Goal: Task Accomplishment & Management: Complete application form

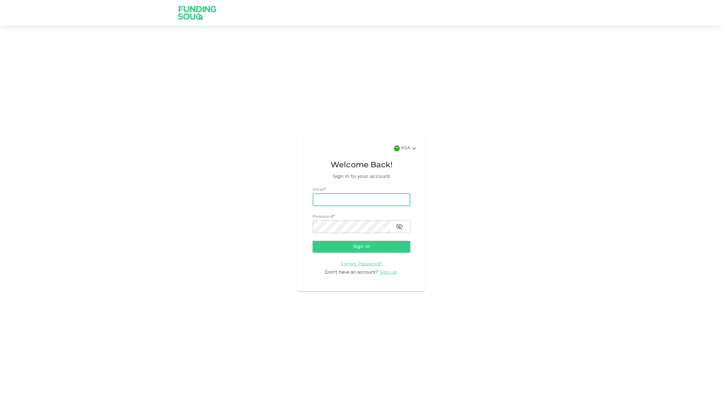
click at [351, 200] on input "email" at bounding box center [362, 200] width 98 height 13
paste input "[EMAIL_ADDRESS][DOMAIN_NAME]"
type input "[EMAIL_ADDRESS][DOMAIN_NAME]"
click at [338, 247] on button "Sign in" at bounding box center [362, 247] width 98 height 12
